Goal: Browse casually: Explore the website without a specific task or goal

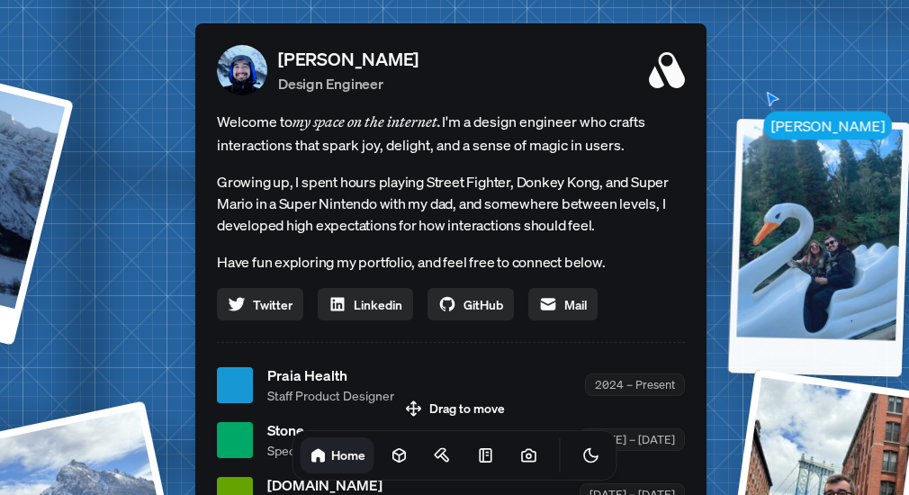
drag, startPoint x: 855, startPoint y: 97, endPoint x: 774, endPoint y: 163, distance: 104.3
click at [774, 163] on div at bounding box center [819, 248] width 183 height 258
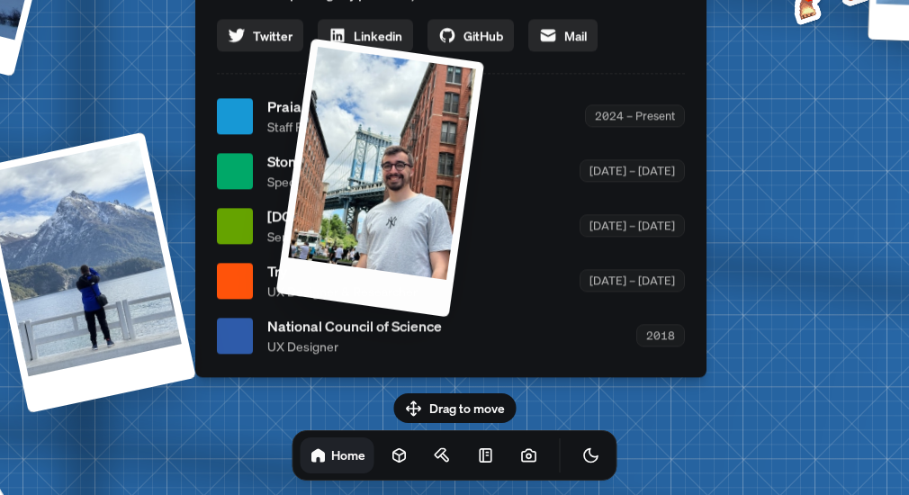
drag, startPoint x: 818, startPoint y: 207, endPoint x: 372, endPoint y: 210, distance: 446.3
click at [372, 210] on div at bounding box center [380, 178] width 209 height 279
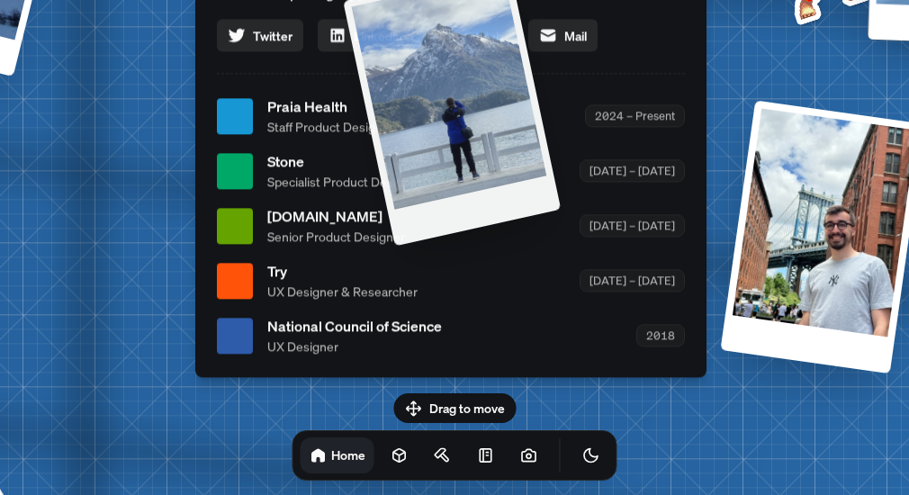
drag, startPoint x: 130, startPoint y: 256, endPoint x: 523, endPoint y: 168, distance: 402.1
click at [523, 168] on div at bounding box center [452, 106] width 218 height 282
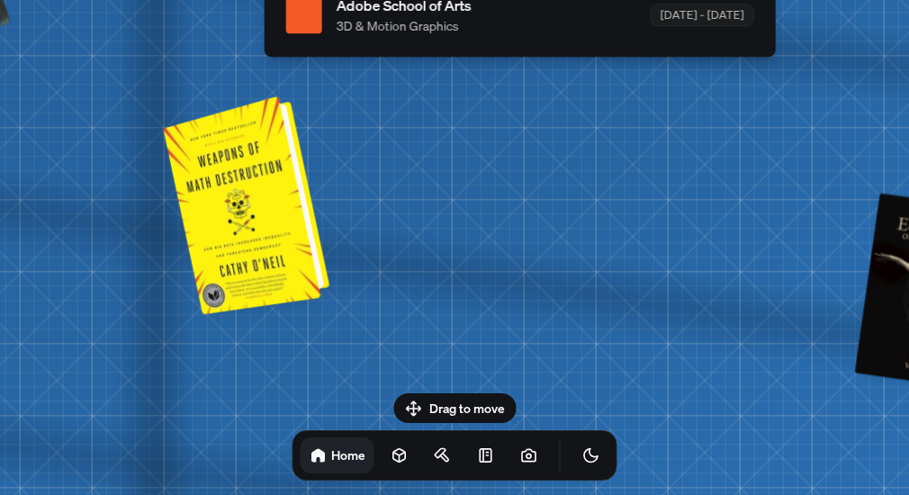
drag, startPoint x: 169, startPoint y: 276, endPoint x: 238, endPoint y: 168, distance: 127.8
click at [238, 168] on div at bounding box center [249, 204] width 152 height 210
click at [250, 215] on div at bounding box center [249, 204] width 152 height 210
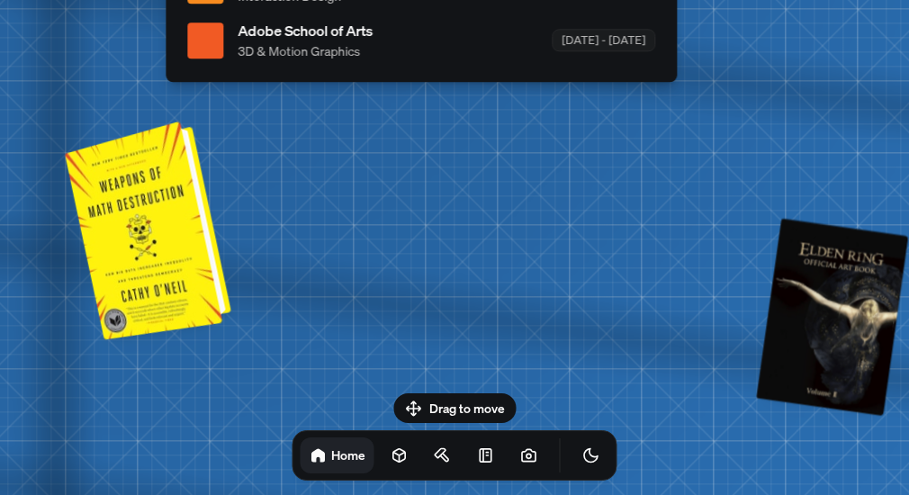
drag, startPoint x: 286, startPoint y: 217, endPoint x: 189, endPoint y: 242, distance: 100.4
click at [189, 242] on div at bounding box center [151, 229] width 152 height 210
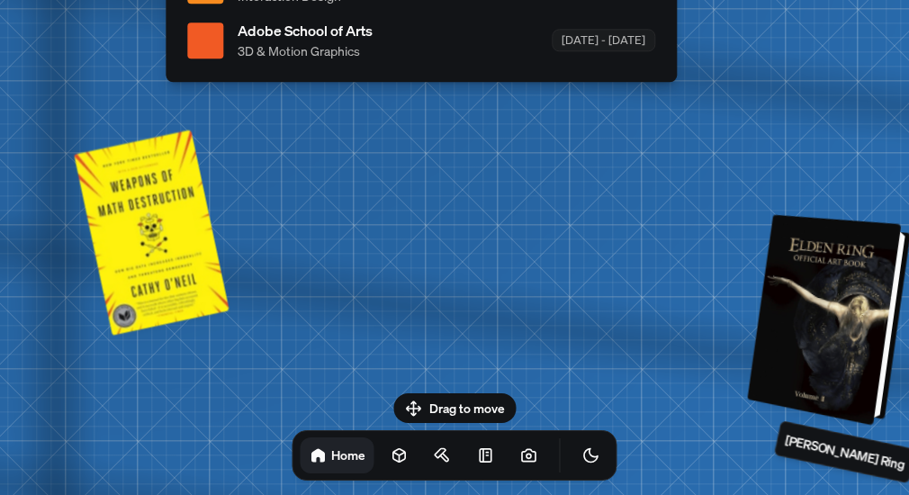
click at [842, 327] on div at bounding box center [831, 321] width 149 height 202
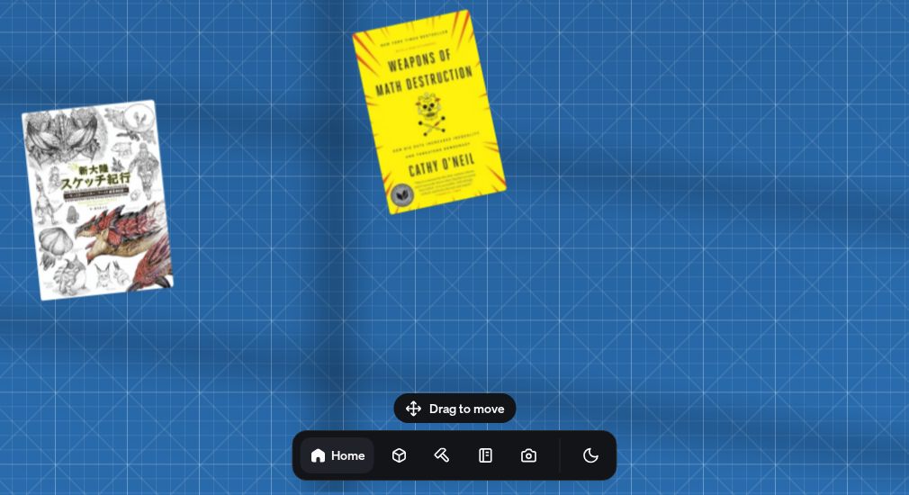
drag, startPoint x: 412, startPoint y: 258, endPoint x: 690, endPoint y: 264, distance: 278.1
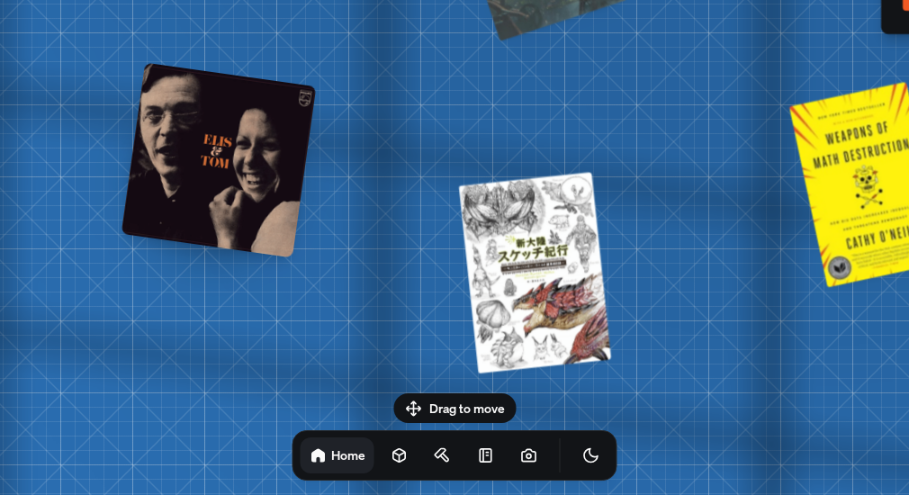
drag, startPoint x: 289, startPoint y: 242, endPoint x: 725, endPoint y: 315, distance: 442.5
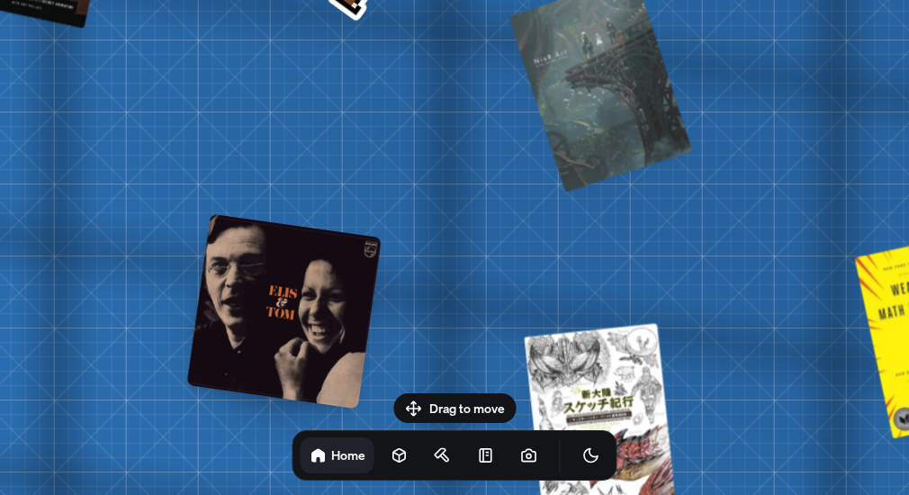
drag, startPoint x: 330, startPoint y: 143, endPoint x: 396, endPoint y: 285, distance: 156.6
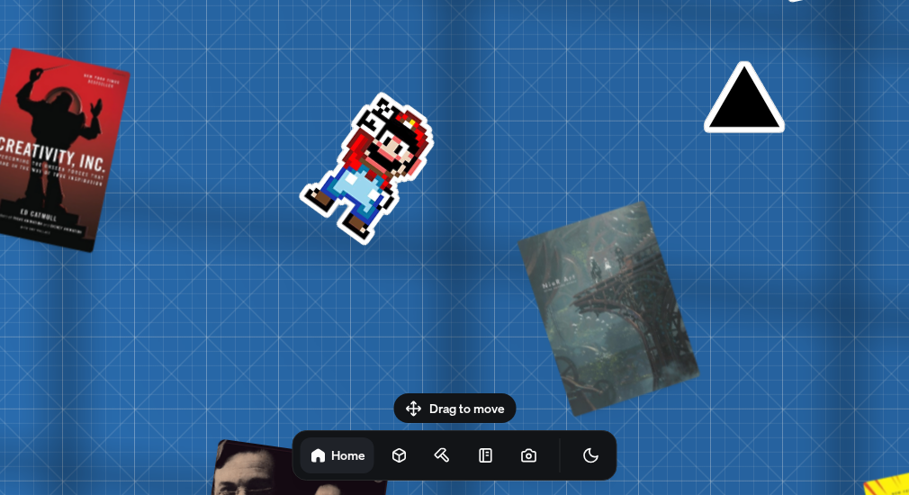
drag, startPoint x: 349, startPoint y: 168, endPoint x: 357, endPoint y: 183, distance: 16.5
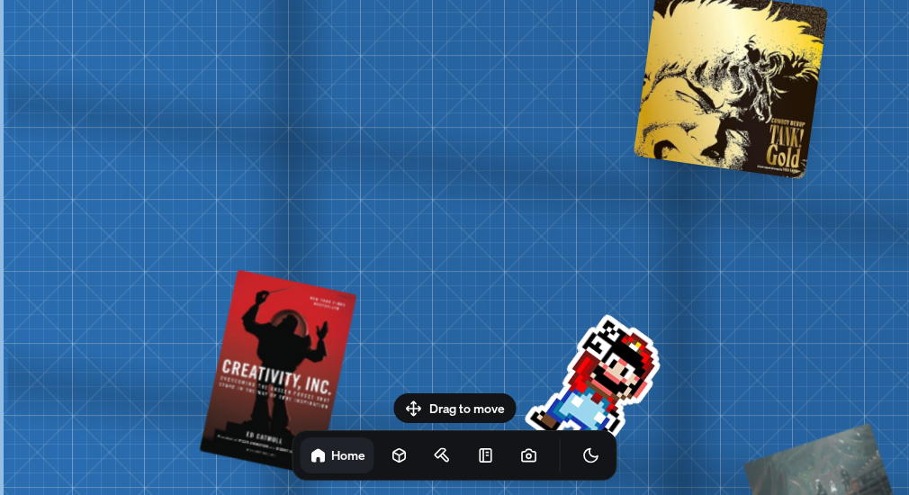
drag, startPoint x: 58, startPoint y: 131, endPoint x: 423, endPoint y: 355, distance: 427.8
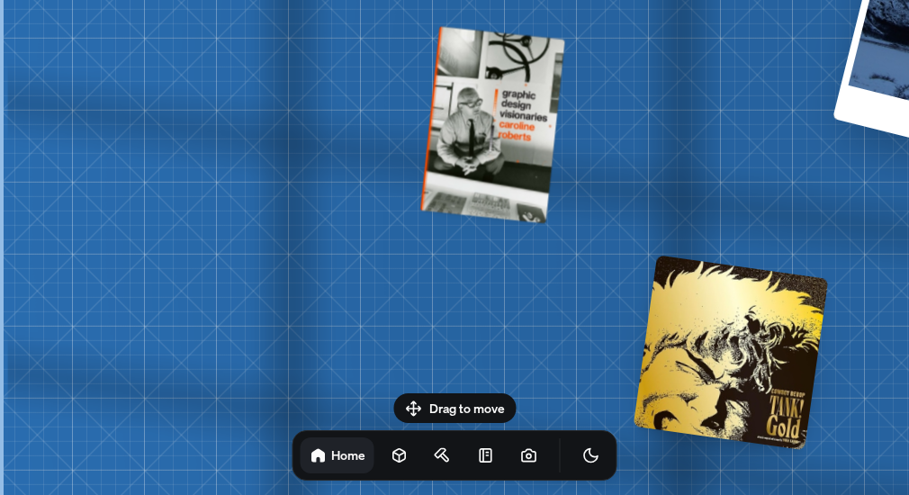
drag, startPoint x: 419, startPoint y: 205, endPoint x: 559, endPoint y: 488, distance: 315.1
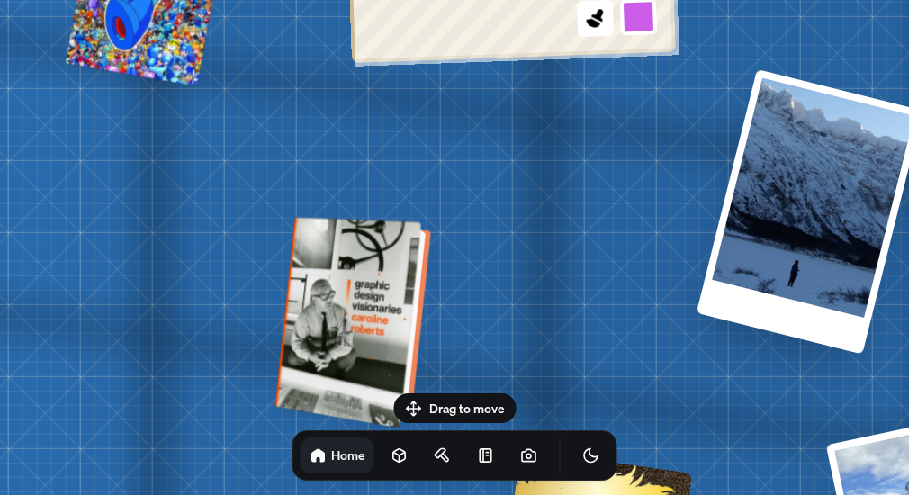
drag, startPoint x: 433, startPoint y: 178, endPoint x: 310, endPoint y: 326, distance: 192.3
click at [310, 326] on div at bounding box center [355, 322] width 141 height 202
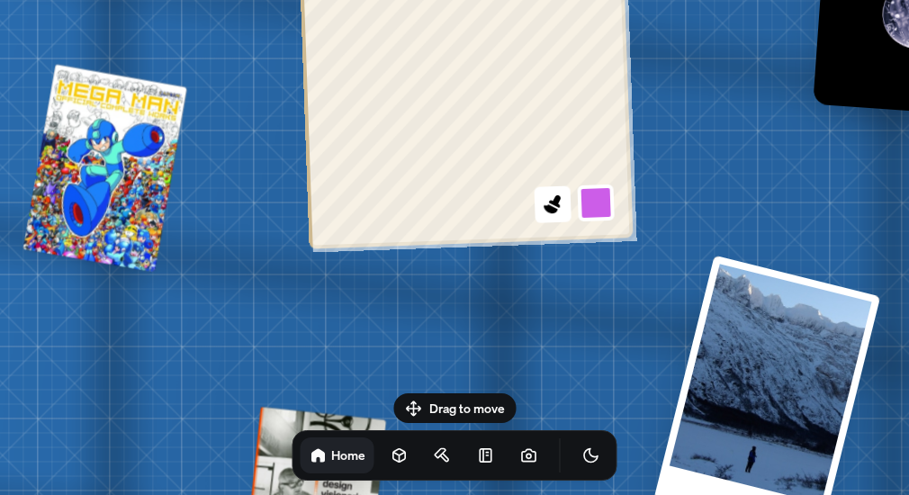
drag, startPoint x: 324, startPoint y: 100, endPoint x: 295, endPoint y: 287, distance: 189.4
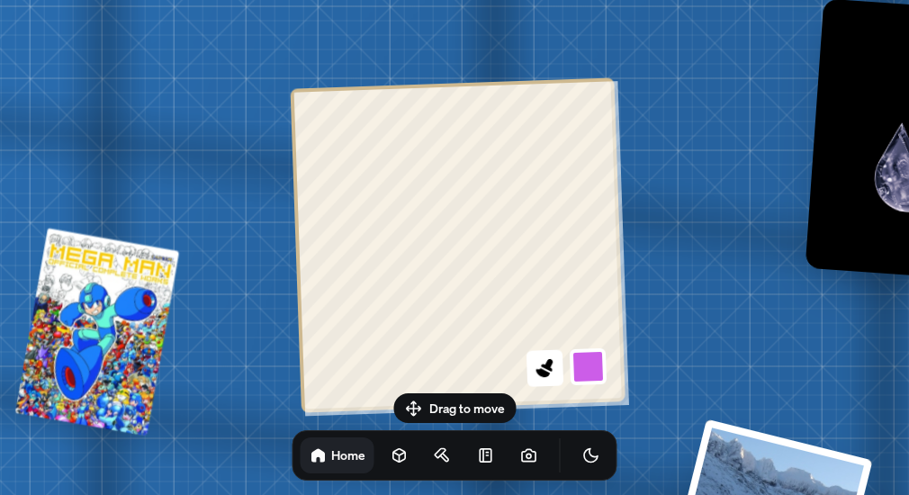
drag, startPoint x: 670, startPoint y: 152, endPoint x: 660, endPoint y: 303, distance: 151.5
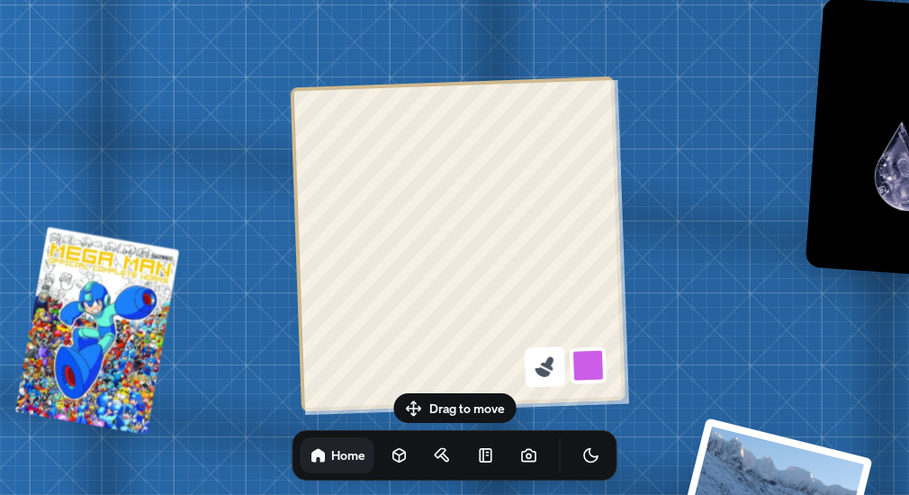
click at [552, 368] on icon at bounding box center [545, 367] width 24 height 24
click at [596, 367] on button at bounding box center [588, 365] width 41 height 41
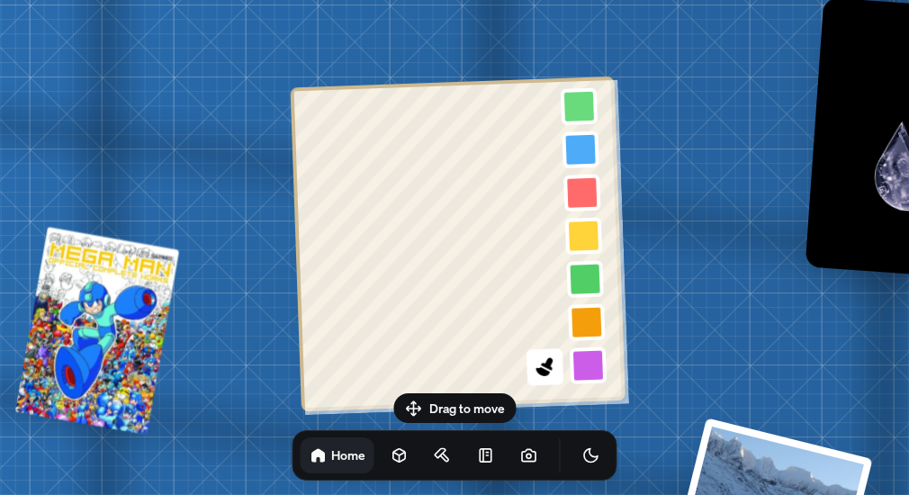
click at [580, 213] on div at bounding box center [583, 214] width 45 height 253
click at [578, 199] on button at bounding box center [581, 193] width 41 height 41
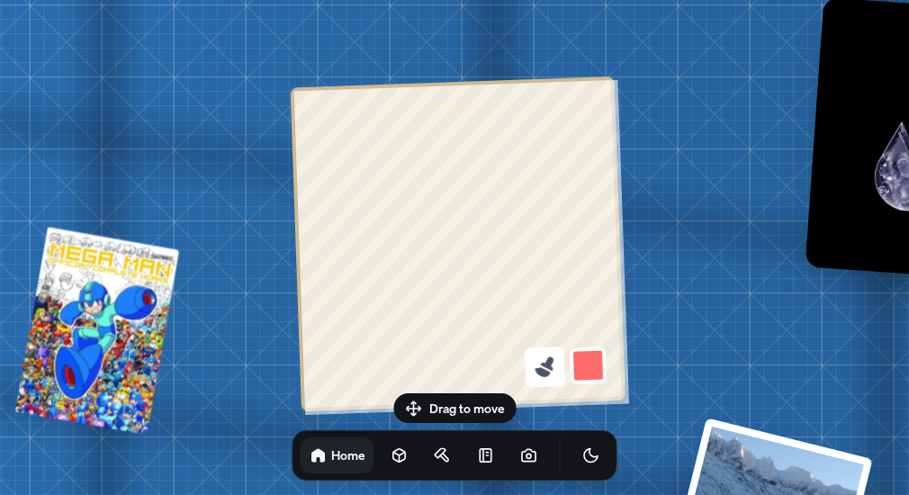
click at [545, 364] on icon at bounding box center [547, 363] width 13 height 14
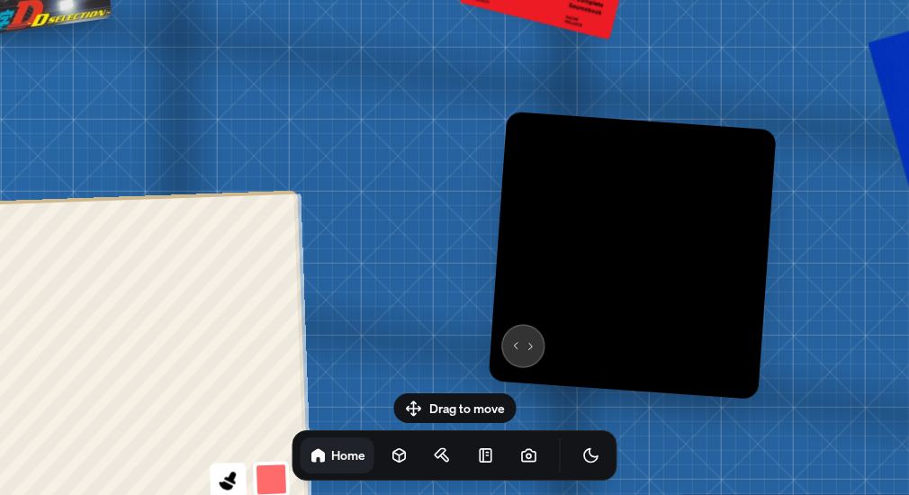
drag, startPoint x: 812, startPoint y: 236, endPoint x: 522, endPoint y: 345, distance: 309.5
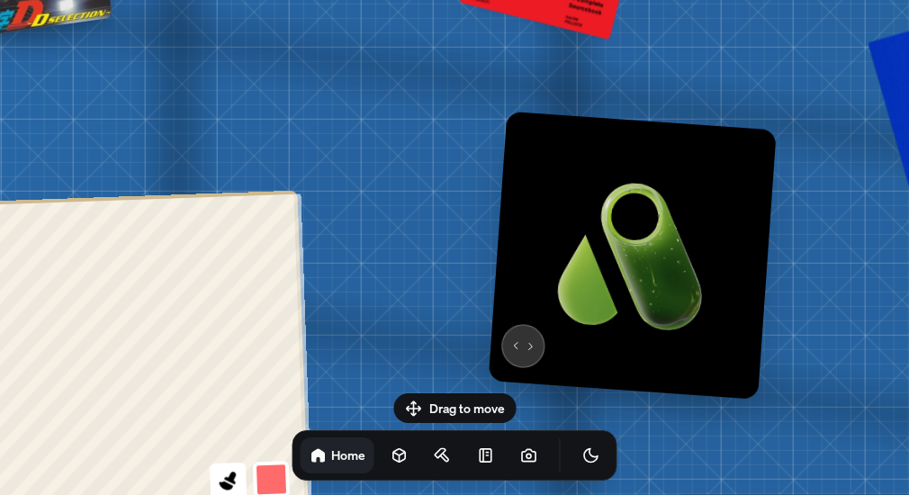
click at [522, 345] on img at bounding box center [633, 256] width 288 height 288
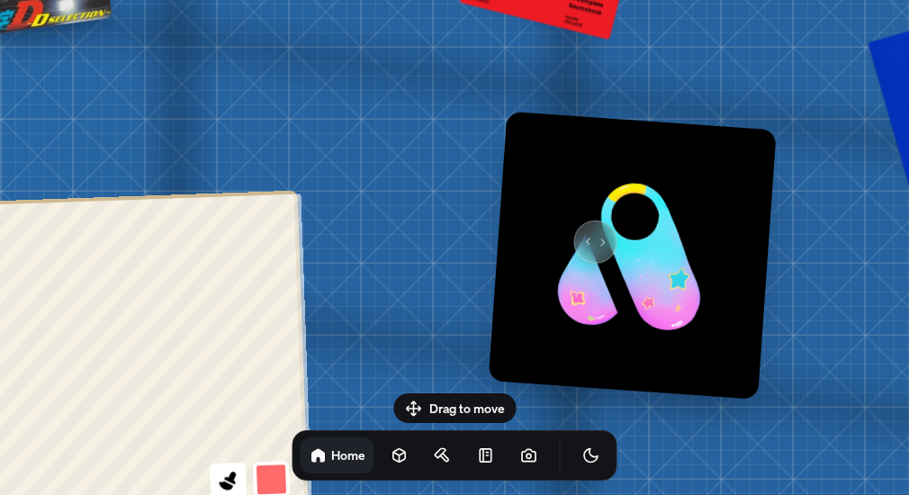
click at [586, 236] on img at bounding box center [633, 256] width 288 height 288
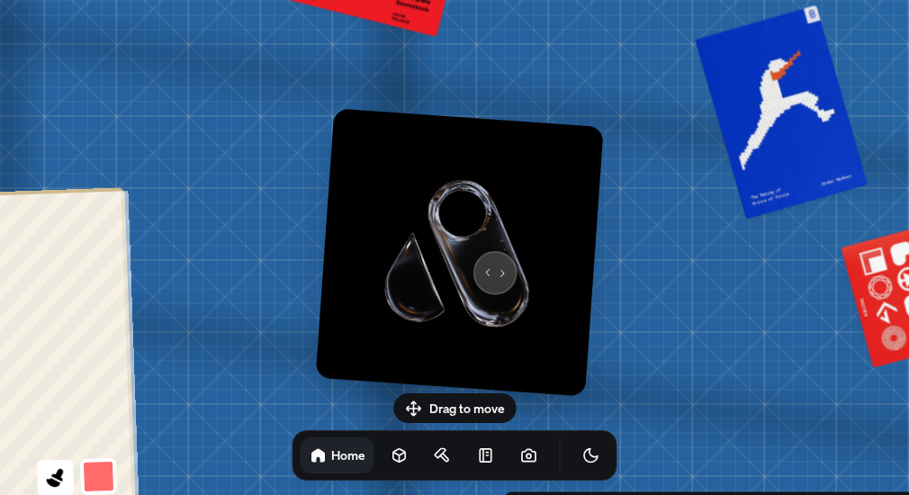
drag, startPoint x: 632, startPoint y: 264, endPoint x: 488, endPoint y: 260, distance: 144.0
click at [488, 260] on img at bounding box center [460, 252] width 288 height 288
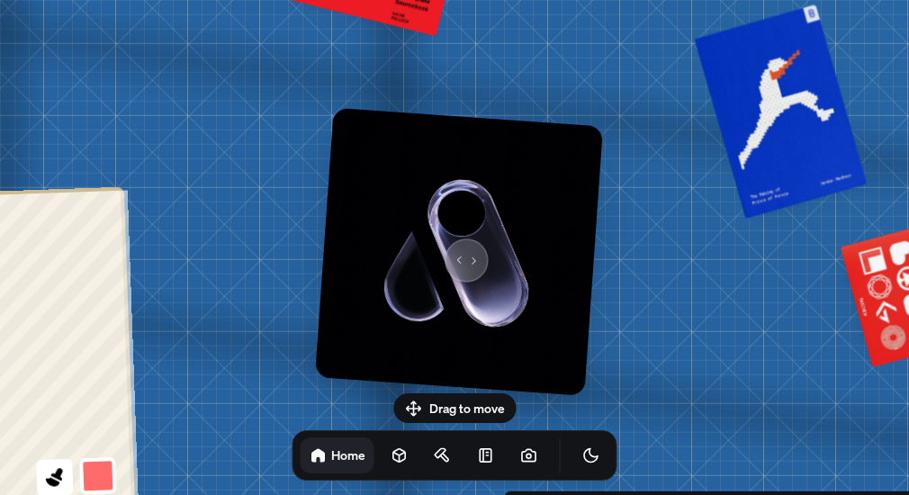
click at [455, 249] on img at bounding box center [459, 252] width 288 height 288
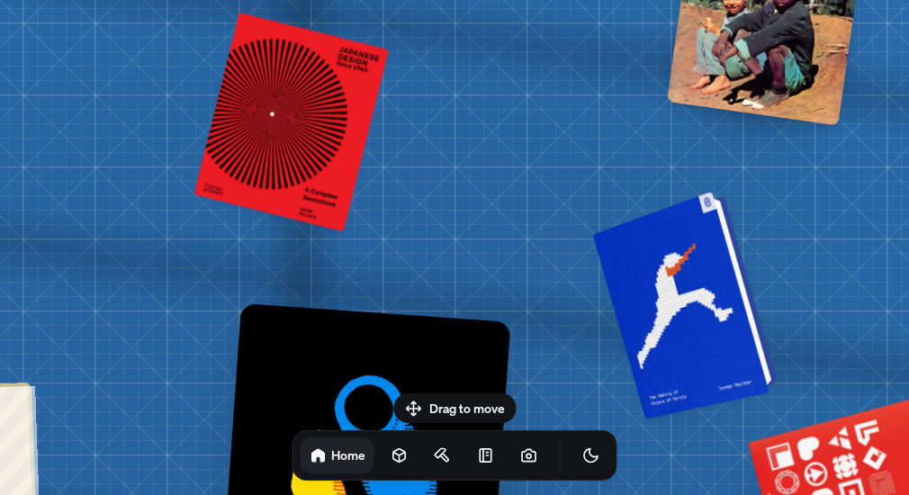
drag, startPoint x: 822, startPoint y: 116, endPoint x: 731, endPoint y: 311, distance: 215.8
click at [731, 311] on div at bounding box center [688, 303] width 171 height 220
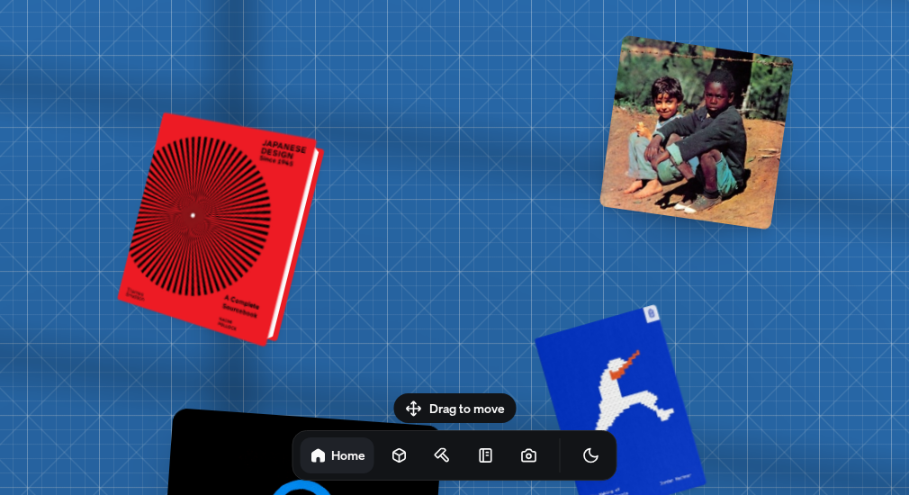
drag, startPoint x: 363, startPoint y: 138, endPoint x: 189, endPoint y: 267, distance: 216.7
click at [189, 267] on div at bounding box center [224, 231] width 193 height 227
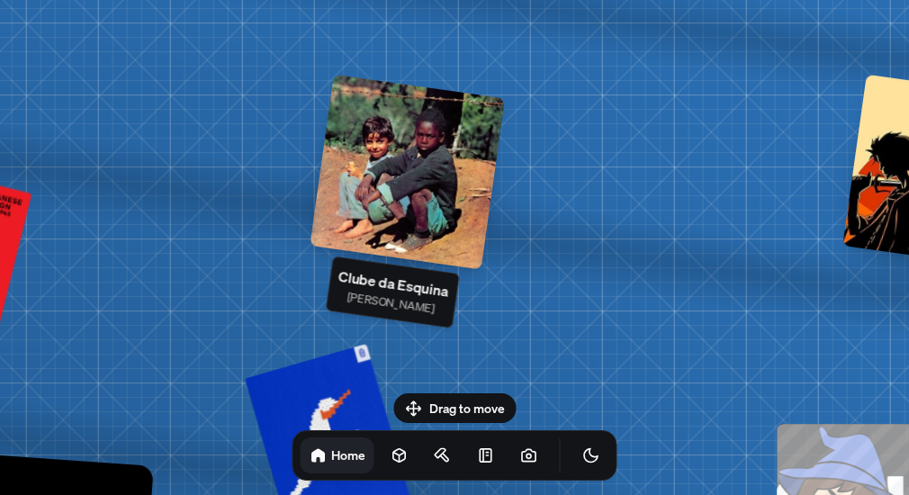
drag, startPoint x: 593, startPoint y: 177, endPoint x: 374, endPoint y: 192, distance: 219.1
click at [374, 192] on div at bounding box center [407, 172] width 195 height 195
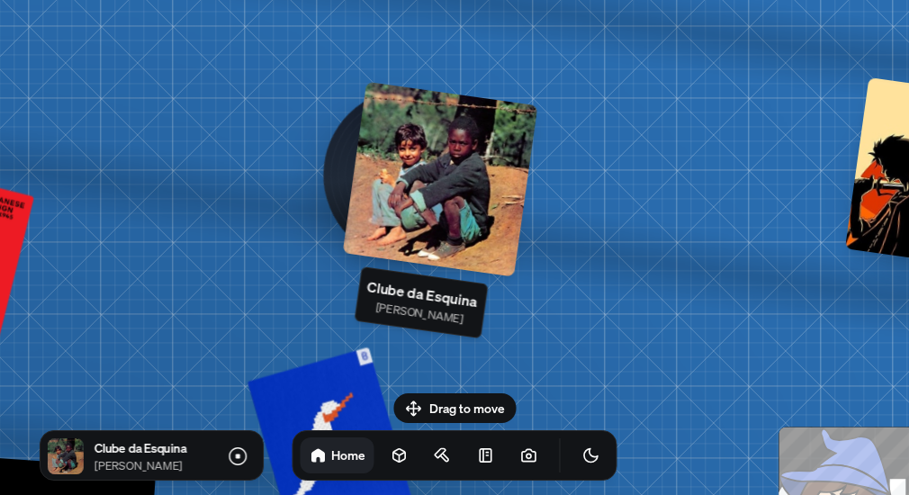
click at [481, 187] on div at bounding box center [440, 179] width 195 height 195
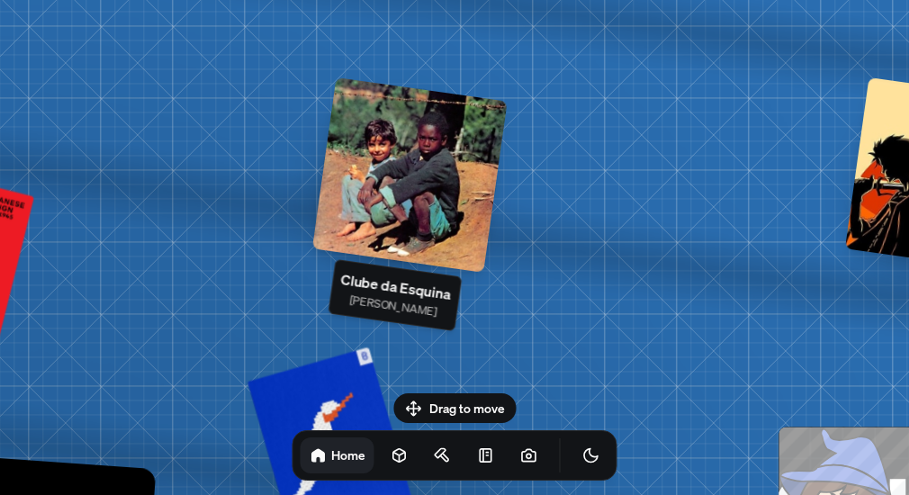
click at [383, 233] on div at bounding box center [409, 174] width 195 height 195
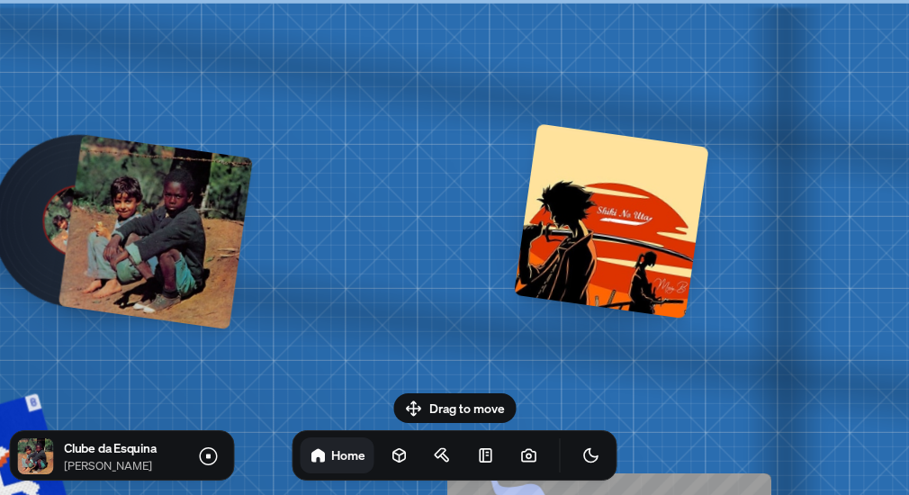
drag, startPoint x: 499, startPoint y: 283, endPoint x: 142, endPoint y: 341, distance: 361.0
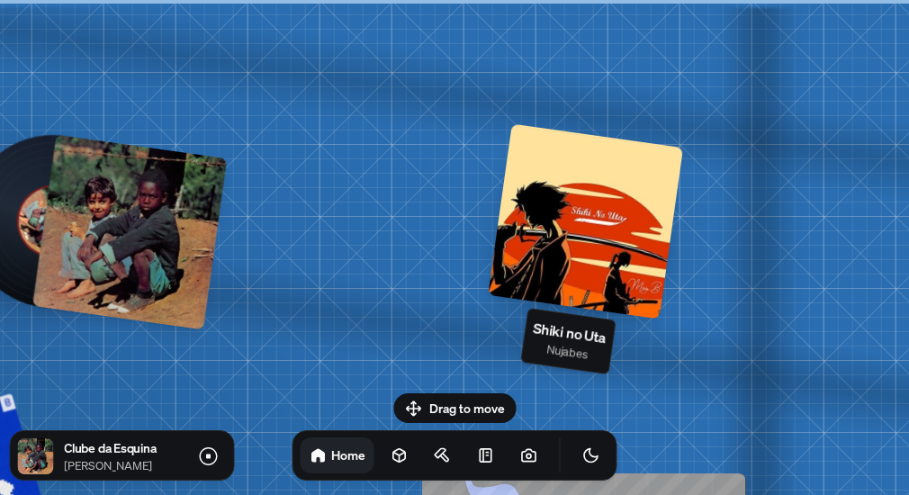
click at [588, 235] on div at bounding box center [585, 221] width 195 height 195
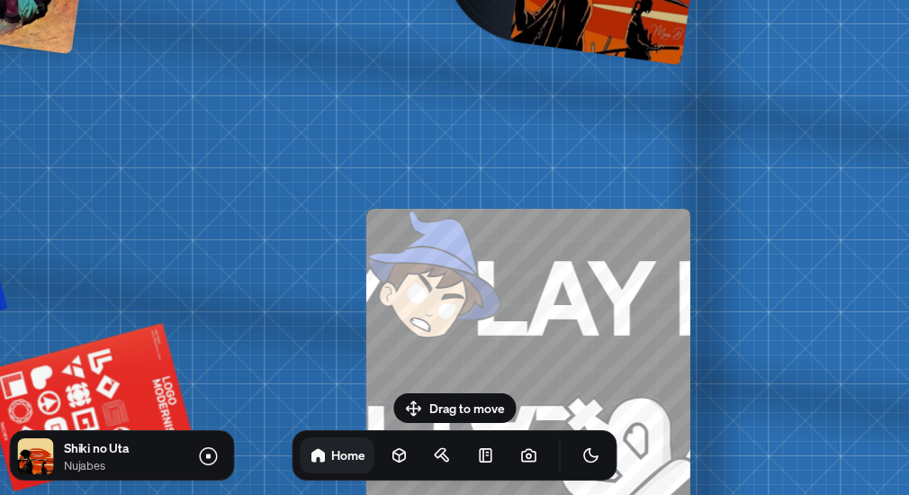
drag, startPoint x: 631, startPoint y: 349, endPoint x: 575, endPoint y: 76, distance: 278.3
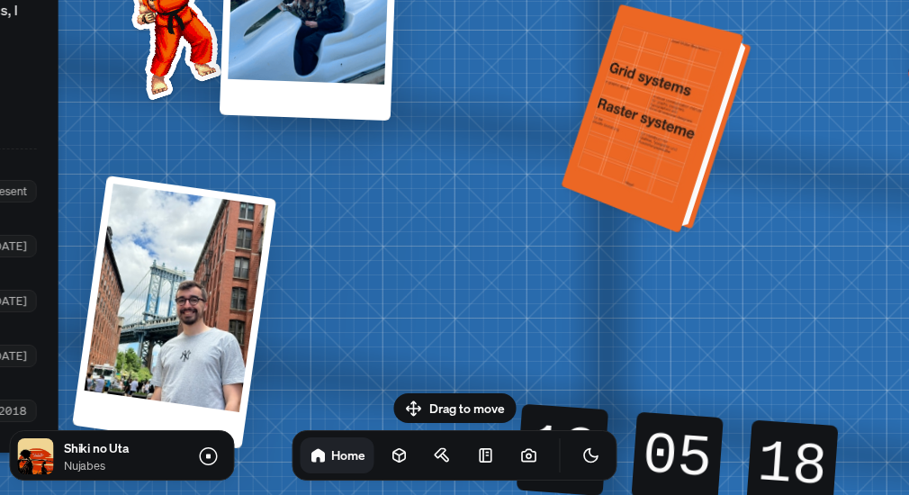
drag, startPoint x: 765, startPoint y: 100, endPoint x: 615, endPoint y: 131, distance: 152.7
click at [620, 131] on div at bounding box center [659, 120] width 176 height 220
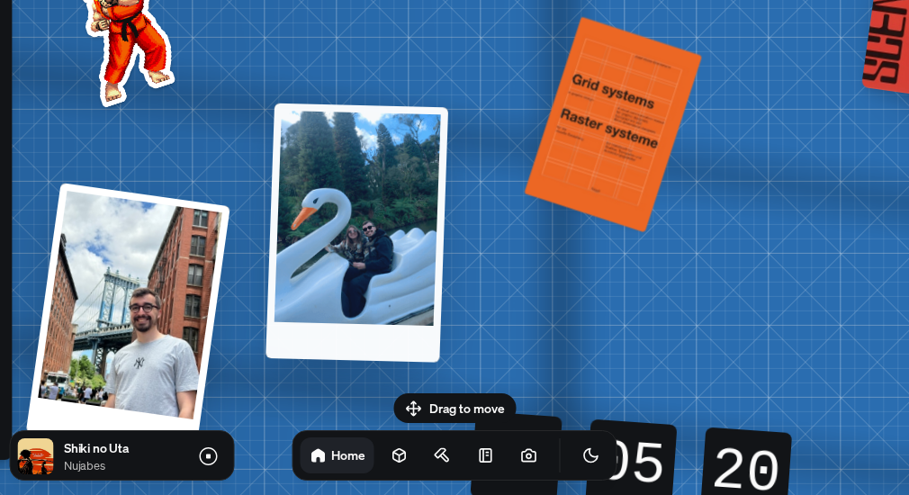
drag, startPoint x: 309, startPoint y: 73, endPoint x: 411, endPoint y: 303, distance: 252.2
click at [411, 303] on div at bounding box center [356, 232] width 183 height 259
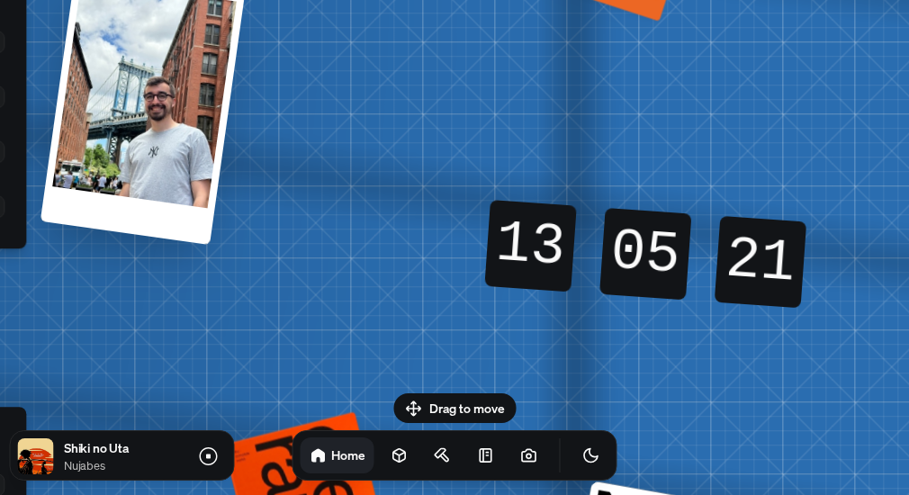
click at [531, 258] on div "13" at bounding box center [530, 246] width 92 height 92
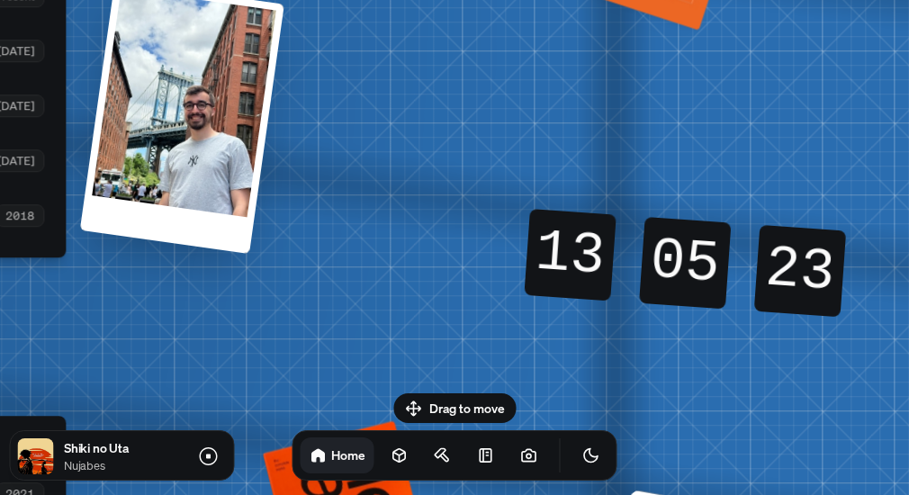
drag, startPoint x: 381, startPoint y: 246, endPoint x: 423, endPoint y: 255, distance: 43.2
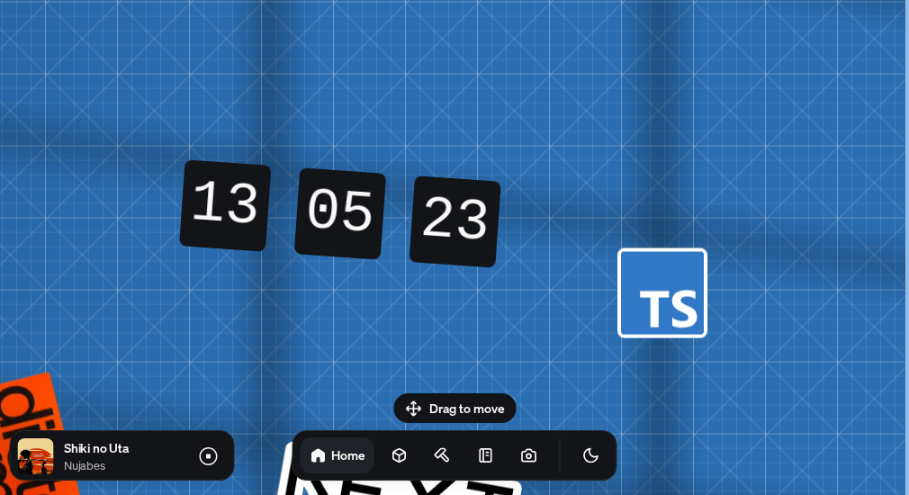
drag, startPoint x: 693, startPoint y: 319, endPoint x: 151, endPoint y: 269, distance: 544.0
click at [151, 269] on div "13 13 13 13 05 05 05 05 23 24 23 23" at bounding box center [340, 214] width 386 height 206
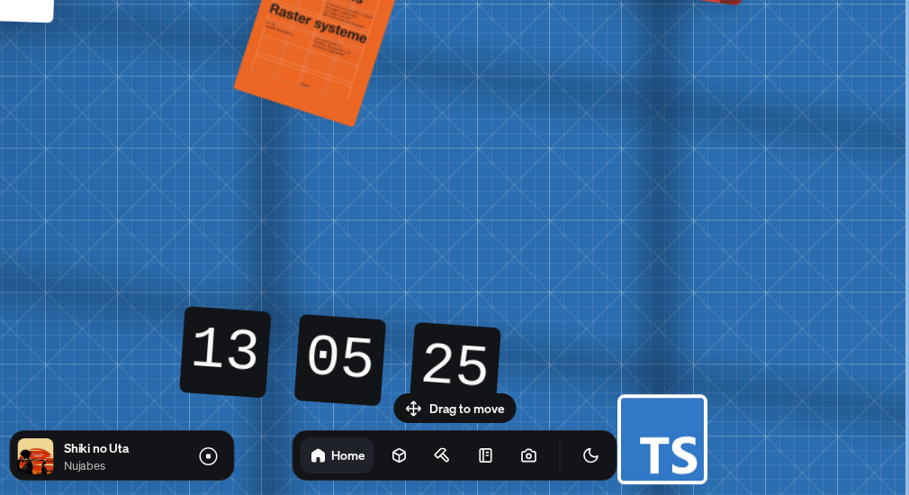
click at [452, 0] on body "[PERSON_NAME] [PERSON_NAME] Design Engineer Welcome to my space on the internet…" at bounding box center [454, 0] width 909 height 0
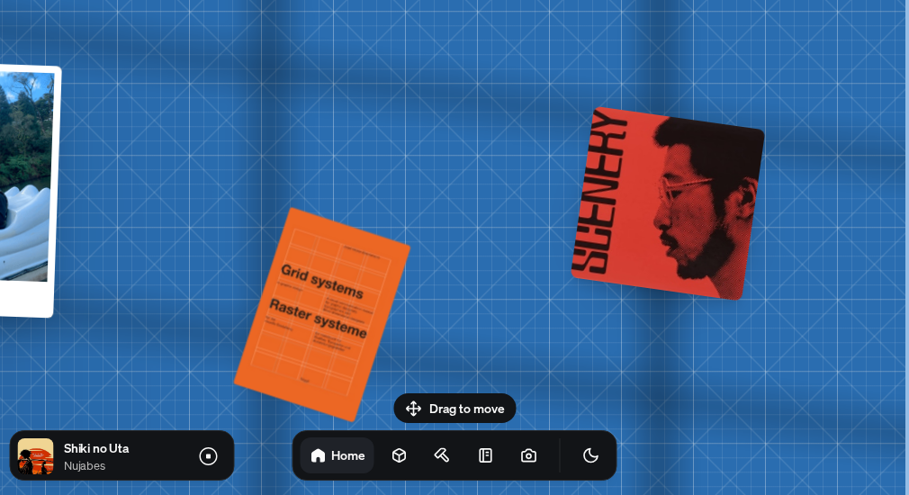
drag, startPoint x: 464, startPoint y: 516, endPoint x: 461, endPoint y: 535, distance: 20.1
click at [461, 0] on html "[PERSON_NAME] [PERSON_NAME] Design Engineer Welcome to my space on the internet…" at bounding box center [454, 0] width 909 height 0
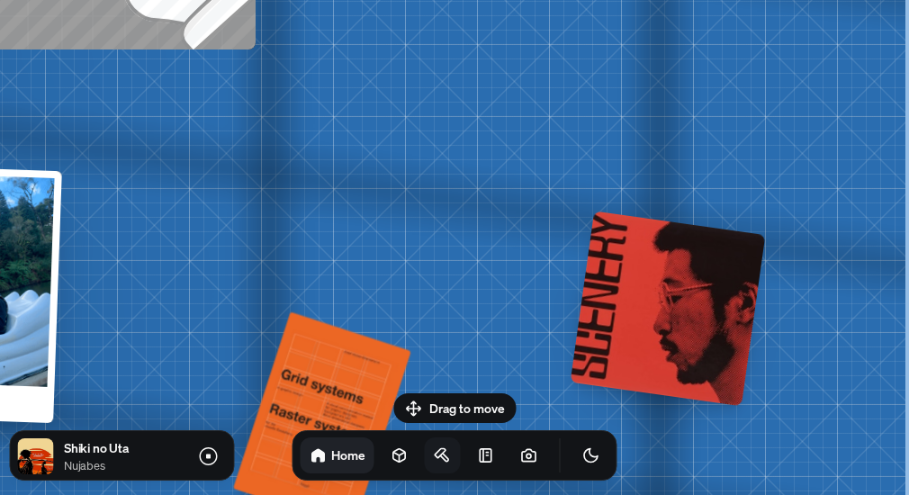
drag, startPoint x: 495, startPoint y: 333, endPoint x: 432, endPoint y: 440, distance: 124.2
click at [432, 0] on body "[PERSON_NAME] [PERSON_NAME] Design Engineer Welcome to my space on the internet…" at bounding box center [454, 0] width 909 height 0
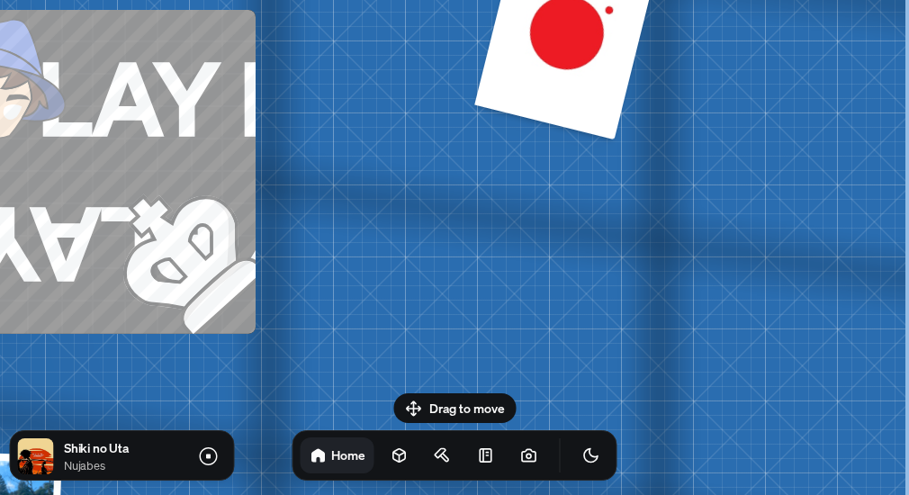
drag, startPoint x: 451, startPoint y: 160, endPoint x: 405, endPoint y: 437, distance: 280.9
click at [405, 0] on body "[PERSON_NAME] [PERSON_NAME] Design Engineer Welcome to my space on the internet…" at bounding box center [454, 0] width 909 height 0
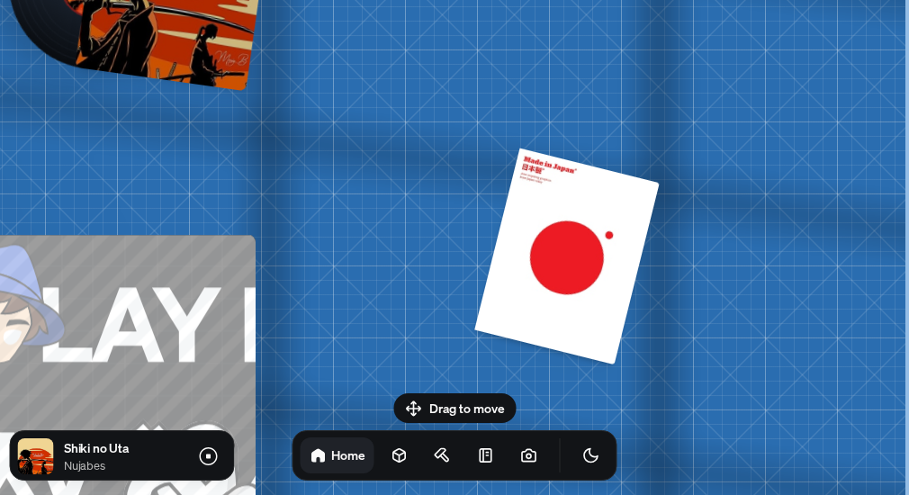
drag, startPoint x: 404, startPoint y: 215, endPoint x: 410, endPoint y: 379, distance: 163.9
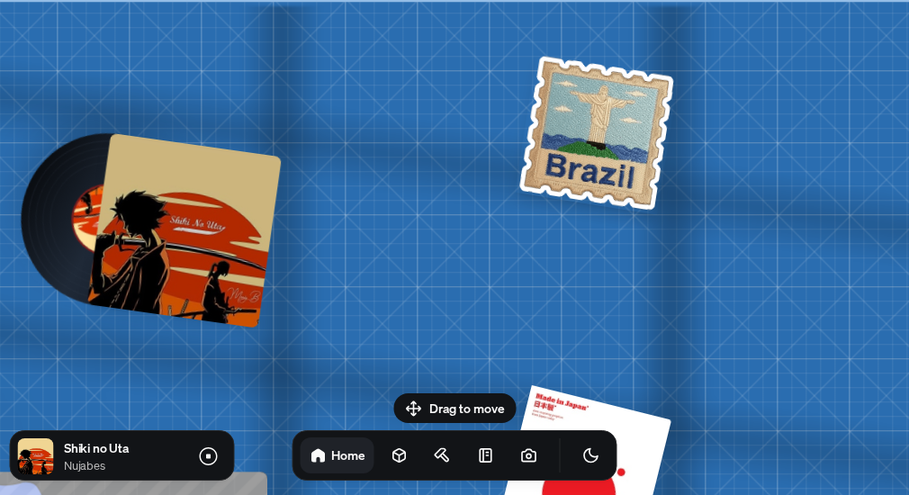
drag, startPoint x: 382, startPoint y: 89, endPoint x: 393, endPoint y: 327, distance: 237.8
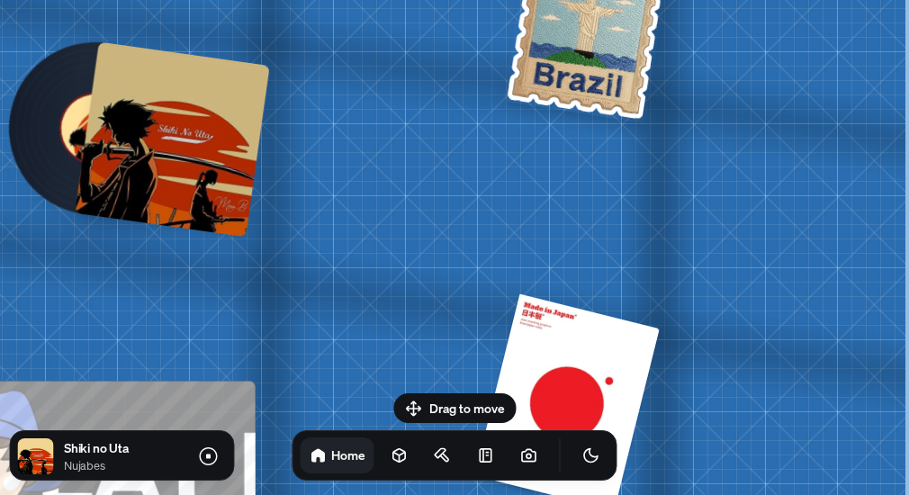
drag, startPoint x: 401, startPoint y: 211, endPoint x: 363, endPoint y: 121, distance: 98.8
drag, startPoint x: 439, startPoint y: 276, endPoint x: 364, endPoint y: -80, distance: 364.3
click at [364, 0] on html "[PERSON_NAME] [PERSON_NAME] Design Engineer Welcome to my space on the internet…" at bounding box center [454, 0] width 909 height 0
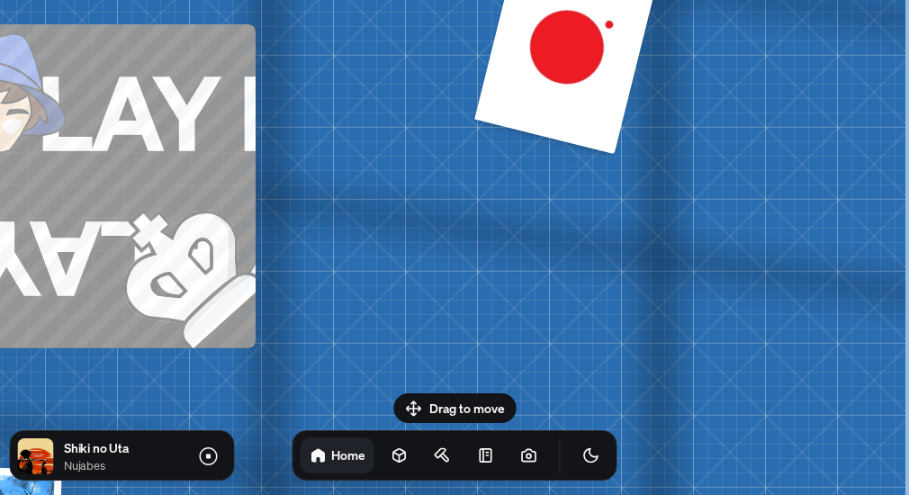
drag, startPoint x: 418, startPoint y: 166, endPoint x: 410, endPoint y: 31, distance: 136.1
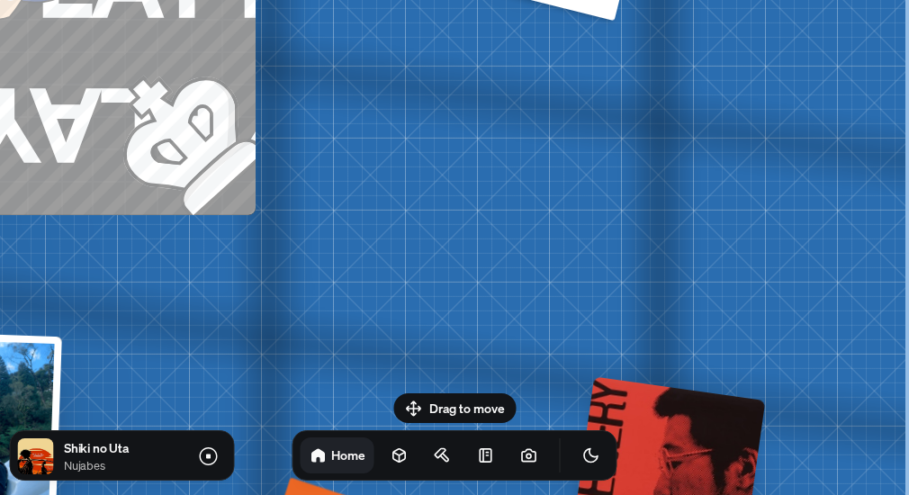
drag, startPoint x: 451, startPoint y: 282, endPoint x: 371, endPoint y: 3, distance: 290.2
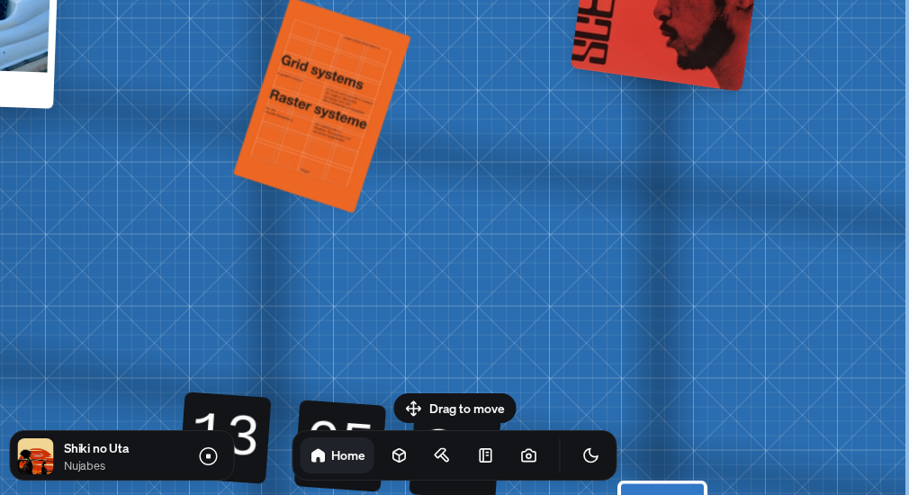
drag, startPoint x: 464, startPoint y: 417, endPoint x: 414, endPoint y: 145, distance: 276.4
click at [414, 0] on body "[PERSON_NAME] [PERSON_NAME] Design Engineer Welcome to my space on the internet…" at bounding box center [454, 0] width 909 height 0
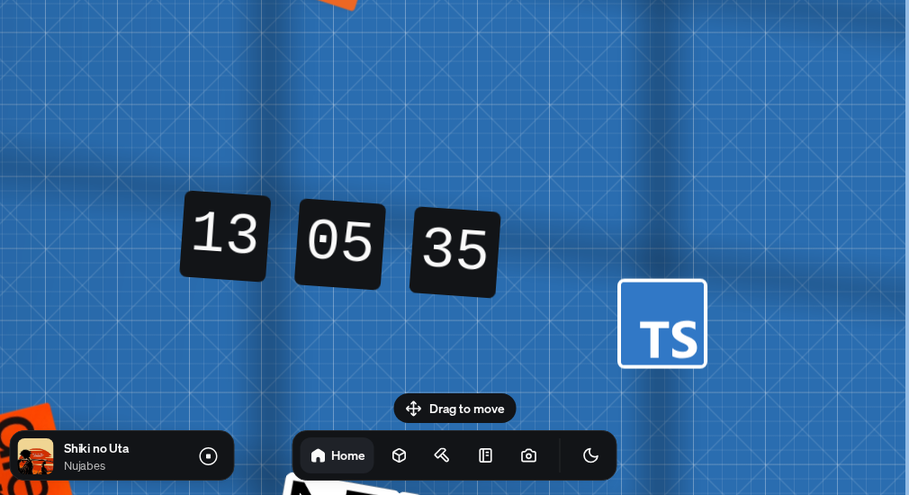
drag, startPoint x: 445, startPoint y: 262, endPoint x: 410, endPoint y: 60, distance: 204.6
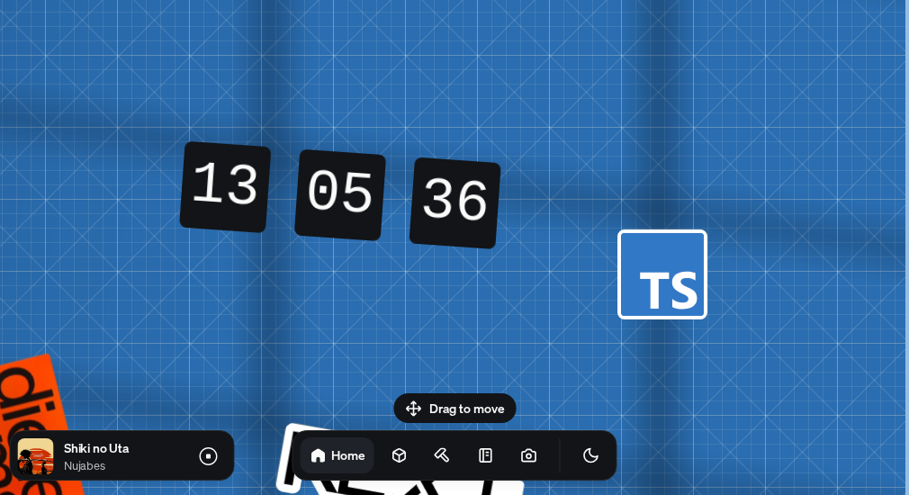
drag, startPoint x: 454, startPoint y: 309, endPoint x: 417, endPoint y: 116, distance: 196.1
click at [417, 123] on div "13 13 13 13 05 05 05 05 35 36 36 35" at bounding box center [340, 195] width 325 height 144
